Goal: Information Seeking & Learning: Learn about a topic

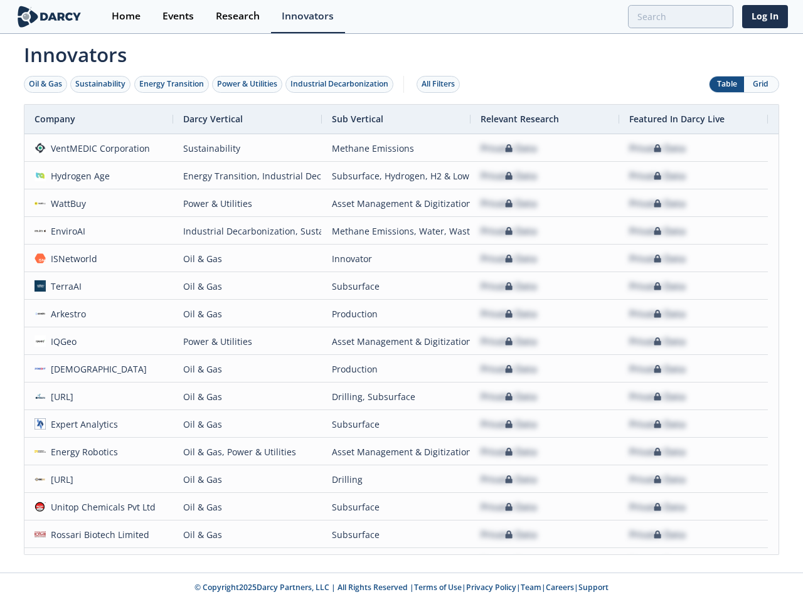
click at [46, 84] on div "Oil & Gas" at bounding box center [45, 83] width 33 height 11
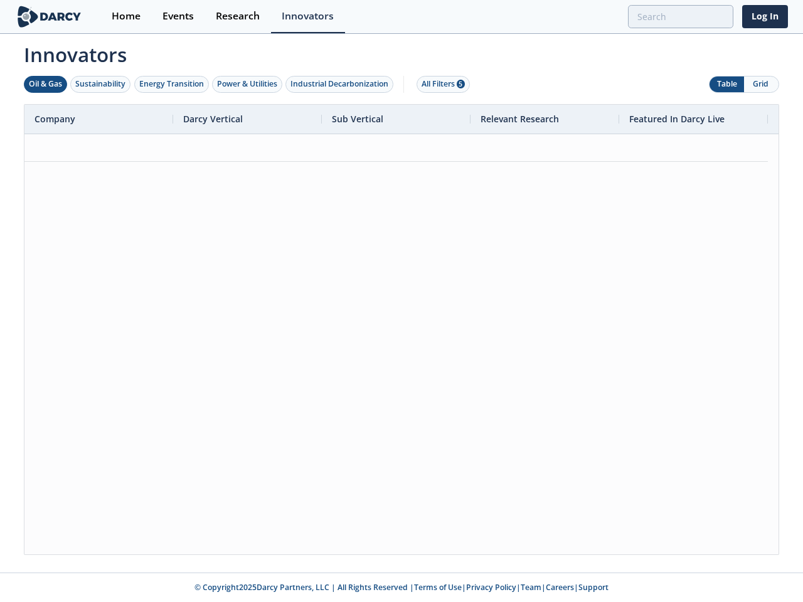
click at [101, 84] on div "Sustainability" at bounding box center [100, 83] width 50 height 11
click at [172, 84] on div "Energy Transition" at bounding box center [171, 83] width 65 height 11
click at [248, 84] on div "Power & Utilities" at bounding box center [247, 83] width 60 height 11
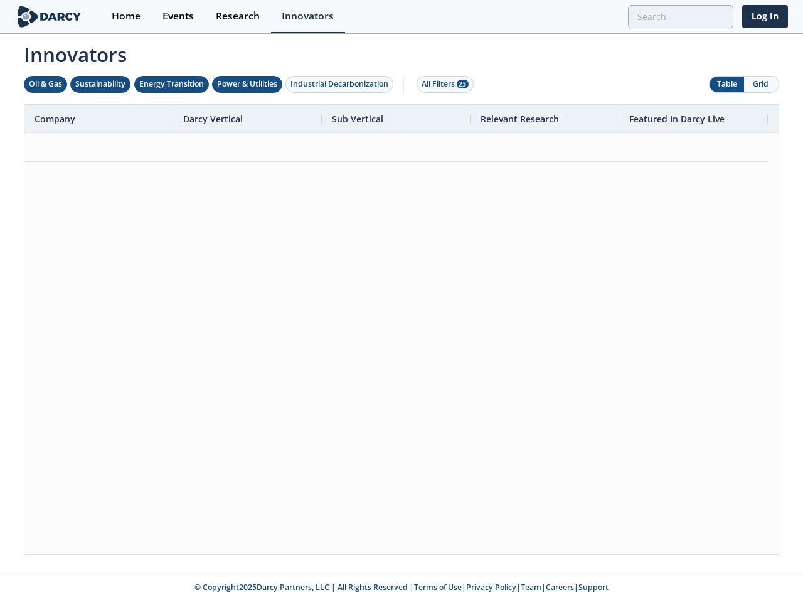
click at [342, 84] on div "Industrial Decarbonization" at bounding box center [339, 83] width 98 height 11
click at [442, 84] on div "All Filters 28" at bounding box center [445, 83] width 47 height 11
